Goal: Communication & Community: Answer question/provide support

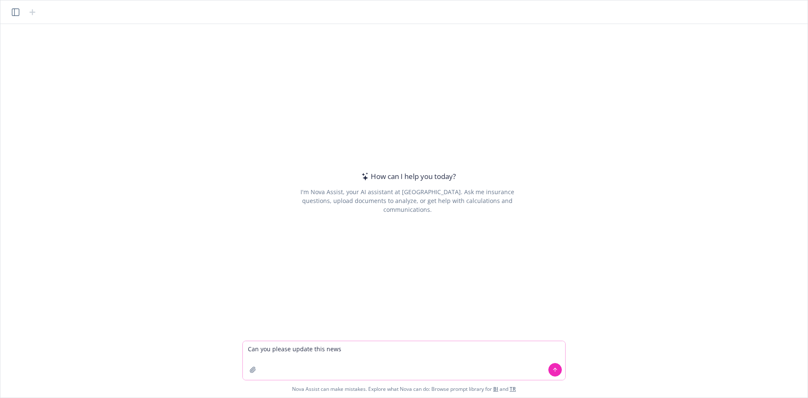
click at [346, 350] on textarea "Can you please update this news" at bounding box center [404, 360] width 322 height 39
drag, startPoint x: 346, startPoint y: 350, endPoint x: 329, endPoint y: 346, distance: 17.7
click at [324, 348] on textarea "Can you please update this news" at bounding box center [404, 360] width 322 height 39
click at [492, 358] on textarea "Can you please update this letter from the employer to their employees regardin…" at bounding box center [404, 360] width 322 height 39
paste textarea "LORE IPS DOLO SI AME CONSEC’A ELITSEDDO EIUSMODT INCIDID Utla Etdolo Magnaa Eni…"
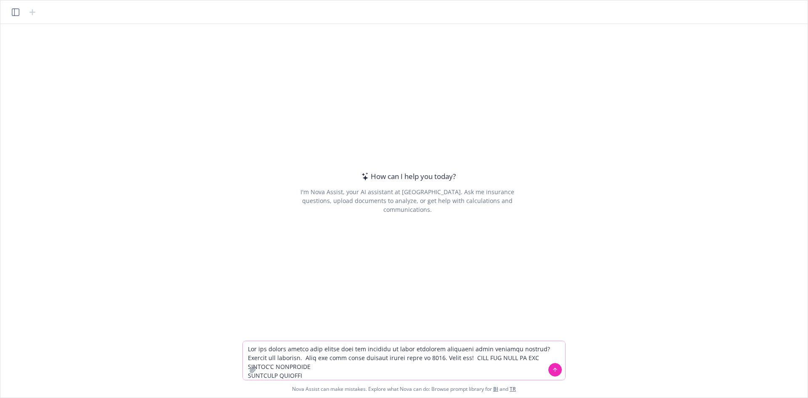
scroll to position [200, 0]
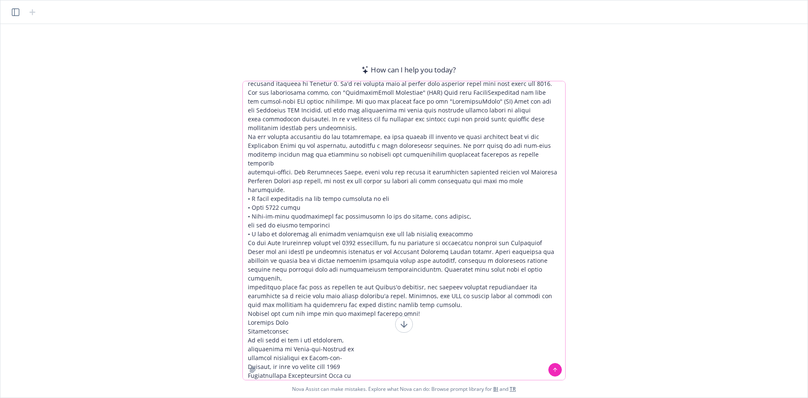
click at [555, 369] on icon at bounding box center [555, 370] width 6 height 6
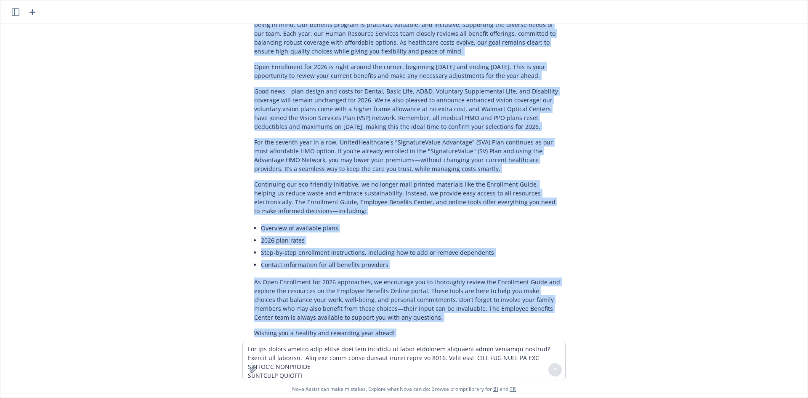
scroll to position [607, 0]
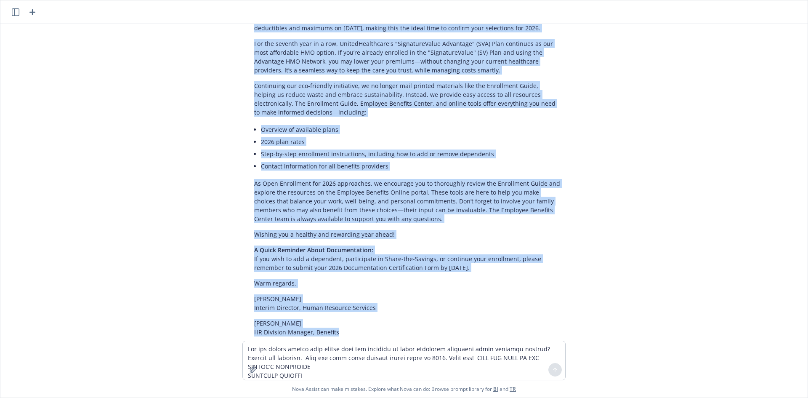
drag, startPoint x: 252, startPoint y: 70, endPoint x: 336, endPoint y: 303, distance: 248.3
click at [336, 303] on div "Certainly! Here’s a refreshed version with updated dates and more modern langua…" at bounding box center [407, 97] width 323 height 500
copy div "LORE IPS DOLO SI AME CONSEC’A ELITSEDDO EIUSMODT INCIDID Utla Etdolo Magnaa Eni…"
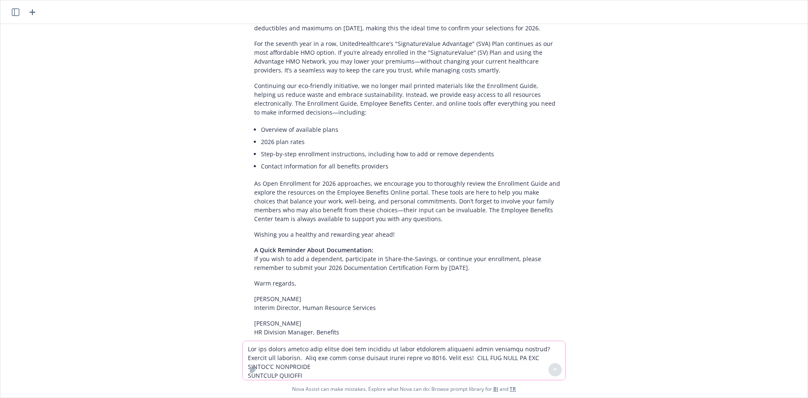
click at [295, 349] on textarea at bounding box center [404, 360] width 322 height 39
paste textarea "MAKE THE MOST OF THE COUNTY’S EXCELLENT BENEFITS PROGRAM"
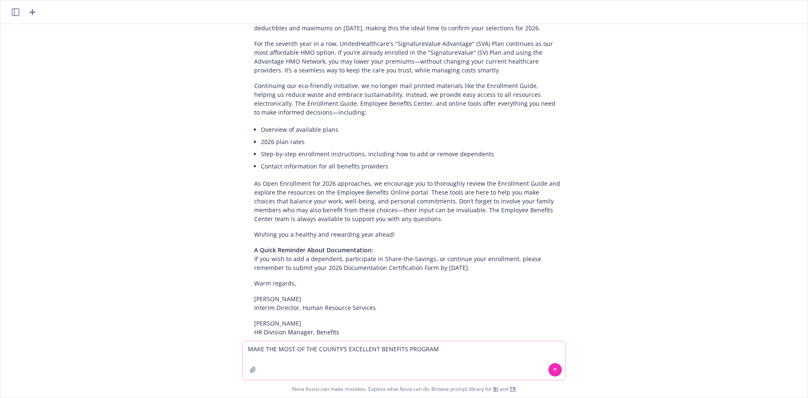
click at [247, 349] on textarea "MAKE THE MOST OF THE COUNTY’S EXCELLENT BENEFITS PROGRAM" at bounding box center [404, 360] width 322 height 39
type textarea "Please change this header to freshen it up with energy & excitement:MAKE THE MO…"
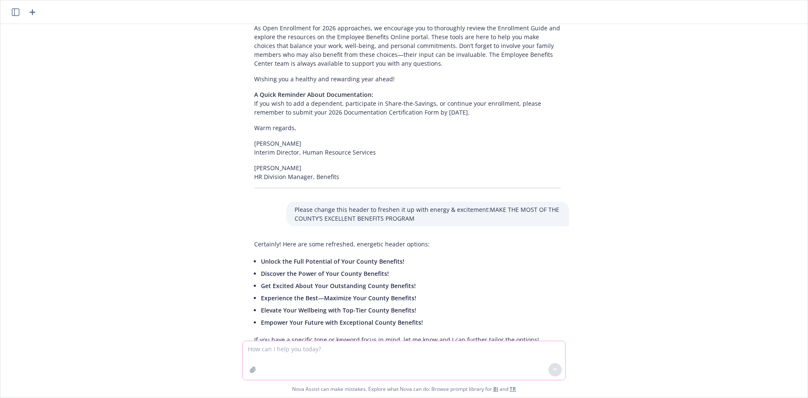
scroll to position [763, 0]
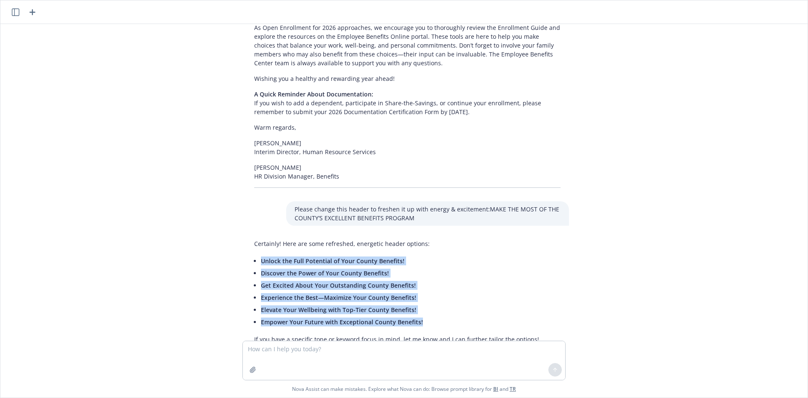
drag, startPoint x: 420, startPoint y: 297, endPoint x: 258, endPoint y: 234, distance: 173.4
click at [261, 255] on ul "Unlock the Full Potential of Your County Benefits! Discover the Power of Your C…" at bounding box center [400, 291] width 278 height 73
copy ul "Unlock the Full Potential of Your County Benefits! Discover the Power of Your C…"
